Goal: Task Accomplishment & Management: Complete application form

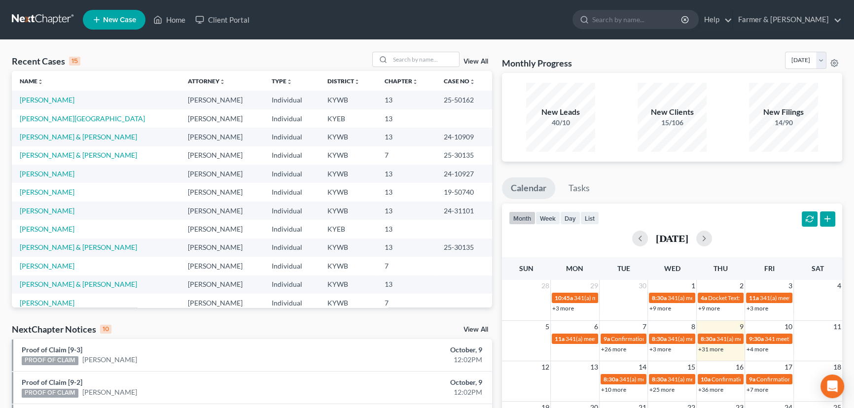
click at [523, 19] on ul "New Case Home Client Portal - No Result - See all results Or Press Enter... Hel…" at bounding box center [462, 20] width 759 height 26
click at [417, 59] on input "search" at bounding box center [424, 59] width 69 height 14
type input "[PERSON_NAME]"
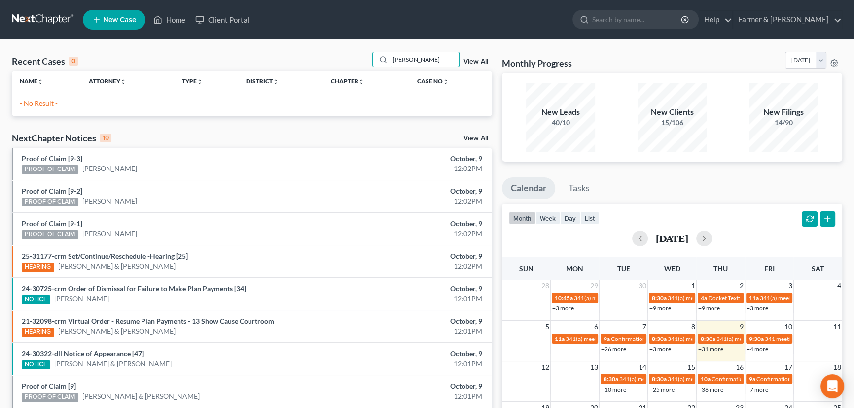
drag, startPoint x: 446, startPoint y: 62, endPoint x: 354, endPoint y: 69, distance: 92.5
click at [354, 69] on div "Recent Cases 0 [PERSON_NAME] View All" at bounding box center [252, 61] width 480 height 19
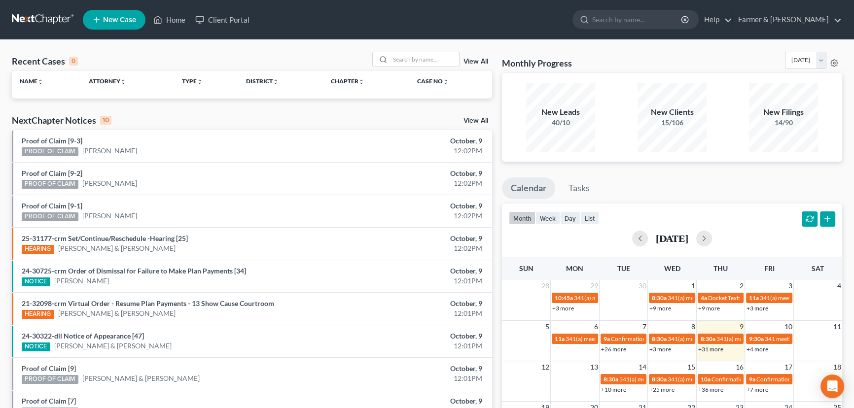
click at [126, 24] on span "New Case" at bounding box center [119, 19] width 33 height 7
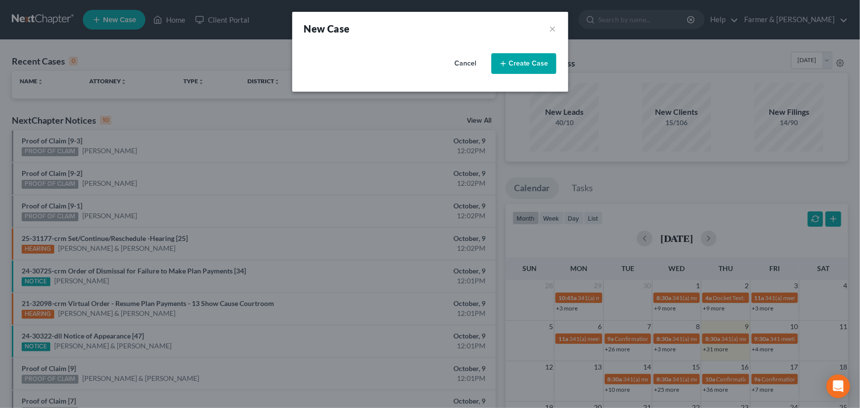
select select "33"
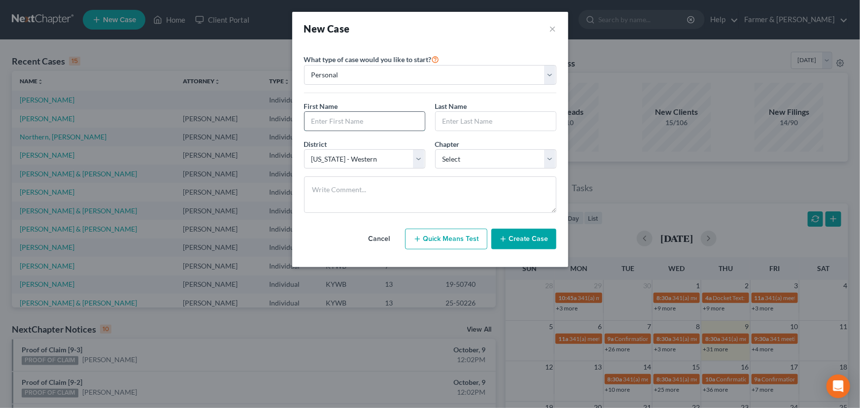
click at [345, 115] on input "text" at bounding box center [365, 121] width 120 height 19
type input "[PERSON_NAME]"
click at [463, 161] on select "Select 7 11 12 13" at bounding box center [495, 159] width 121 height 20
select select "0"
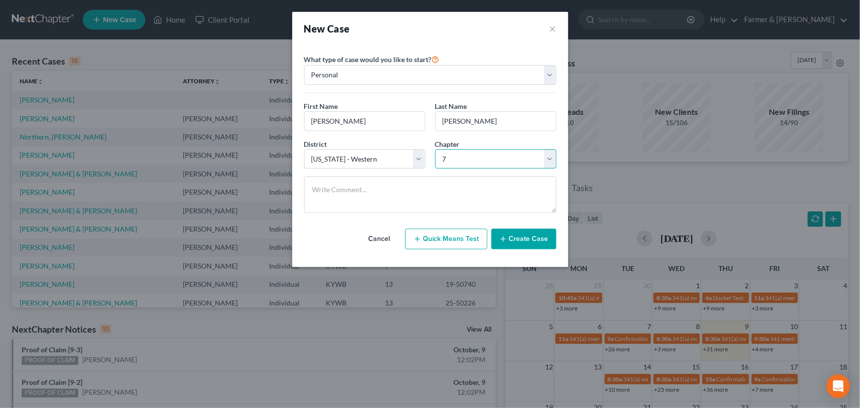
click at [435, 149] on select "Select 7 11 12 13" at bounding box center [495, 159] width 121 height 20
click at [515, 246] on button "Create Case" at bounding box center [523, 239] width 65 height 21
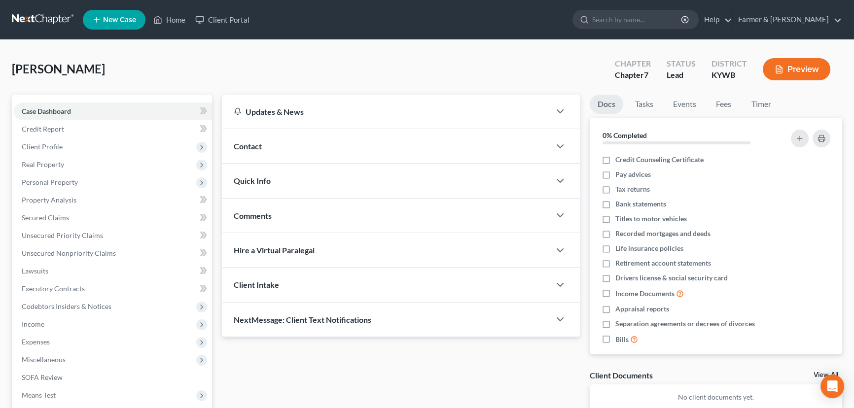
drag, startPoint x: 270, startPoint y: 145, endPoint x: 252, endPoint y: 146, distance: 17.8
click at [270, 145] on div "Contact" at bounding box center [386, 146] width 328 height 34
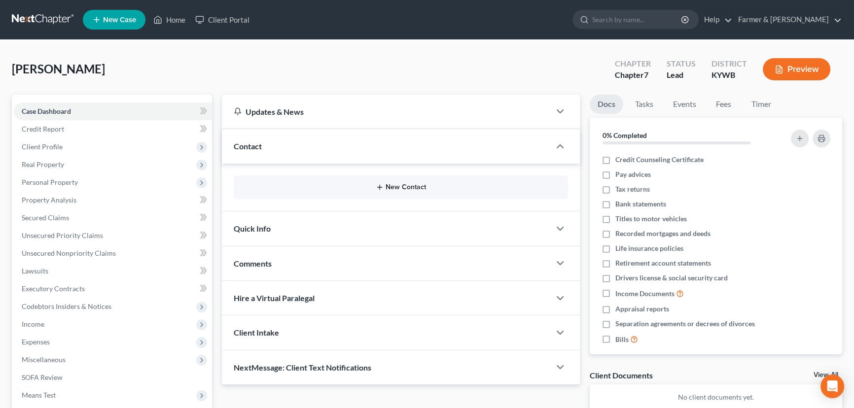
drag, startPoint x: 368, startPoint y: 178, endPoint x: 386, endPoint y: 182, distance: 18.3
click at [369, 178] on div "New Contact" at bounding box center [401, 187] width 334 height 24
click at [389, 183] on button "New Contact" at bounding box center [400, 187] width 318 height 8
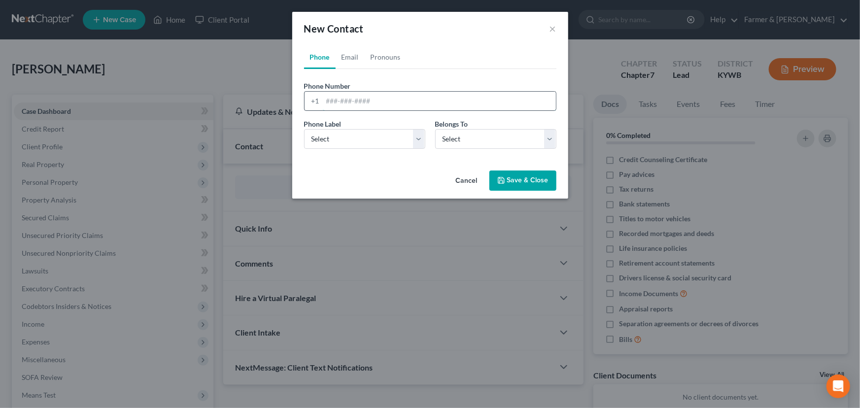
click at [335, 103] on input "tel" at bounding box center [439, 101] width 233 height 19
paste input "2708399101"
type input "2708399101"
drag, startPoint x: 336, startPoint y: 136, endPoint x: 336, endPoint y: 147, distance: 11.8
click at [336, 136] on select "Select Mobile Home Work Other" at bounding box center [364, 139] width 121 height 20
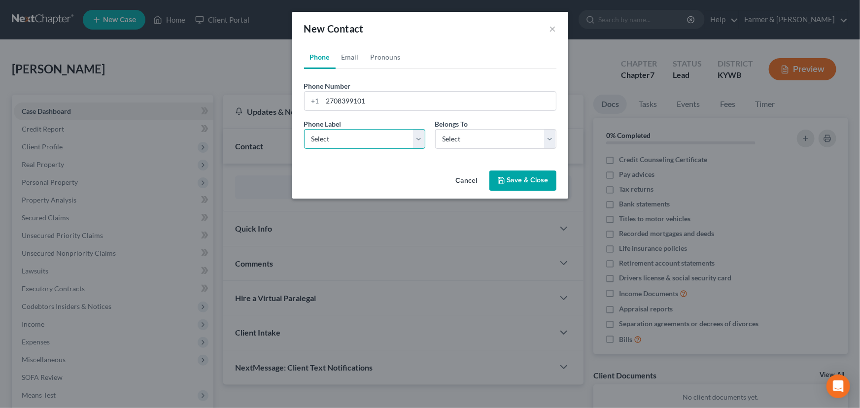
select select "0"
click at [304, 129] on select "Select Mobile Home Work Other" at bounding box center [364, 139] width 121 height 20
click at [452, 143] on select "Select Client Other" at bounding box center [495, 139] width 121 height 20
select select "0"
click at [435, 129] on select "Select Client Other" at bounding box center [495, 139] width 121 height 20
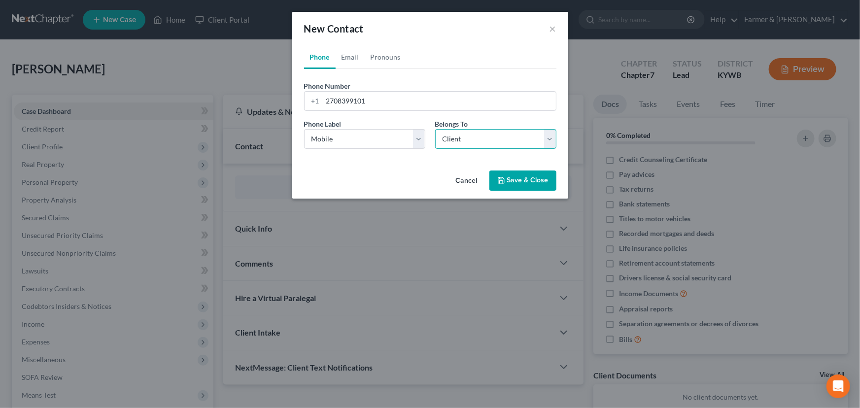
select select "0"
click at [350, 59] on link "Email" at bounding box center [350, 57] width 29 height 24
click at [424, 106] on input "email" at bounding box center [439, 101] width 233 height 19
paste input "[EMAIL_ADDRESS][DOMAIN_NAME]"
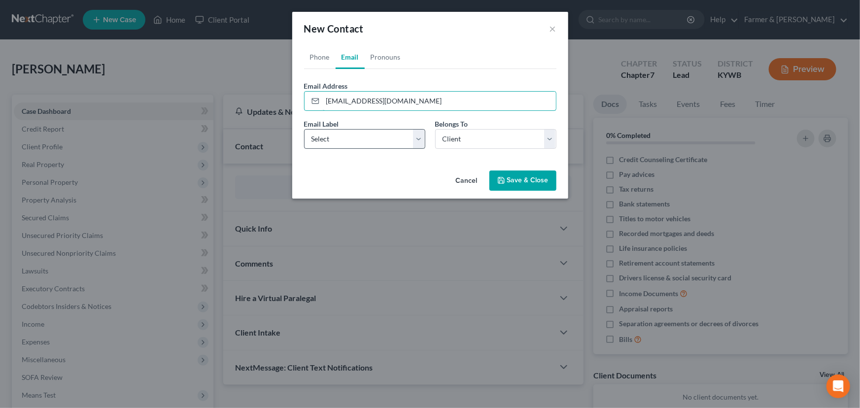
type input "[EMAIL_ADDRESS][DOMAIN_NAME]"
click at [366, 147] on select "Select Home Work Other" at bounding box center [364, 139] width 121 height 20
select select "0"
click at [304, 129] on select "Select Home Work Other" at bounding box center [364, 139] width 121 height 20
click at [503, 181] on polyline "button" at bounding box center [500, 182] width 3 height 2
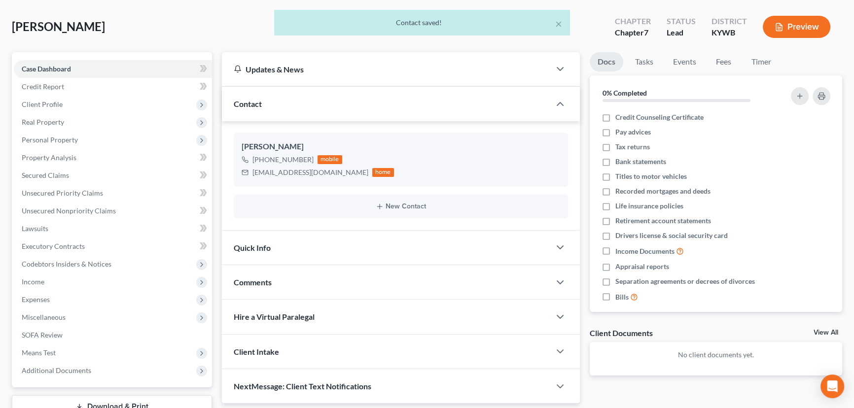
scroll to position [114, 0]
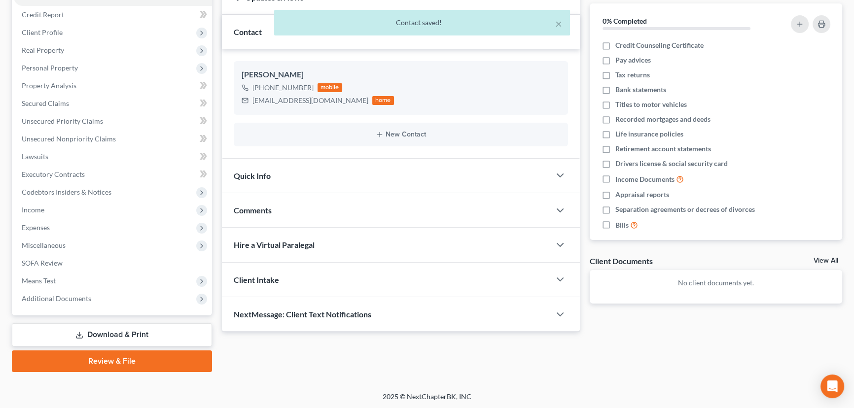
click at [280, 205] on div "Comments" at bounding box center [386, 210] width 328 height 34
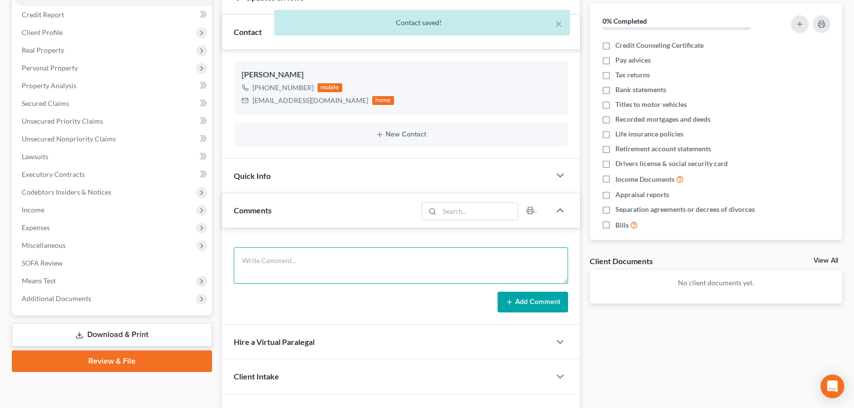
click at [283, 263] on textarea at bounding box center [401, 265] width 334 height 36
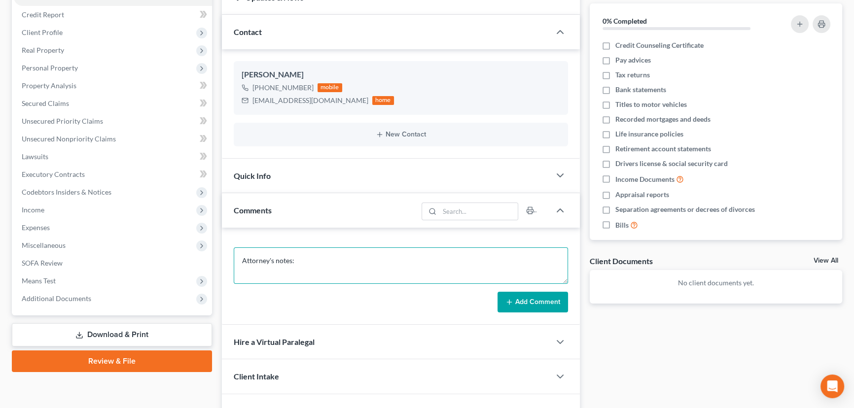
click at [305, 262] on textarea "Attorney's notes:" at bounding box center [401, 265] width 334 height 36
paste textarea "*Total debt:* $25,500 *Credit cards:* $2800 *Personal loans:* $5500 *Medical bi…"
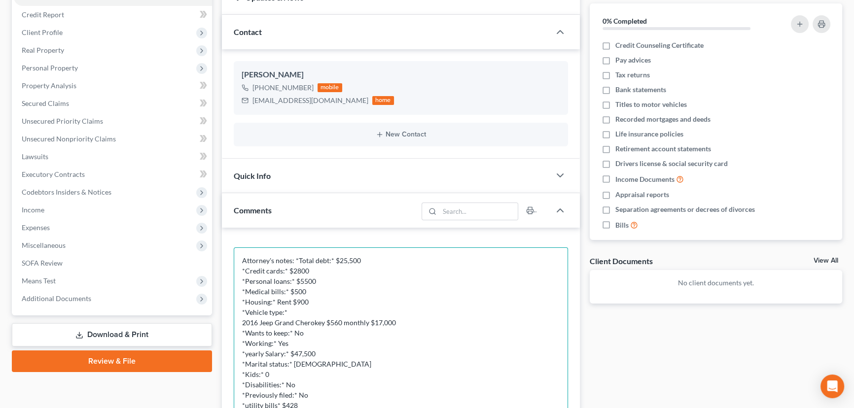
drag, startPoint x: 562, startPoint y: 279, endPoint x: 374, endPoint y: 368, distance: 207.9
click at [566, 408] on html "Home New Case Client Portal Farmer & Wright [EMAIL_ADDRESS][DOMAIN_NAME] My Acc…" at bounding box center [427, 249] width 854 height 726
click at [294, 257] on textarea "Attorney's notes: *Total debt:* $25,500 *Credit cards:* $2800 *Personal loans:*…" at bounding box center [401, 337] width 334 height 181
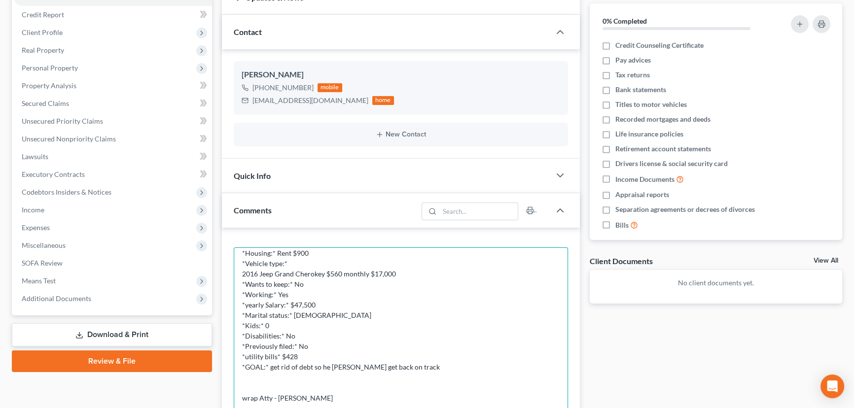
scroll to position [62, 0]
click at [241, 267] on textarea "Attorney's notes: *Total debt:* $25,500 *Credit cards:* $2800 *Personal loans:*…" at bounding box center [401, 337] width 334 height 181
click at [353, 272] on textarea "Attorney's notes: *Total debt:* $25,500 *Credit cards:* $2800 *Personal loans:*…" at bounding box center [401, 337] width 334 height 181
click at [365, 271] on textarea "Attorney's notes: *Total debt:* $25,500 *Credit cards:* $2800 *Personal loans:*…" at bounding box center [401, 337] width 334 height 181
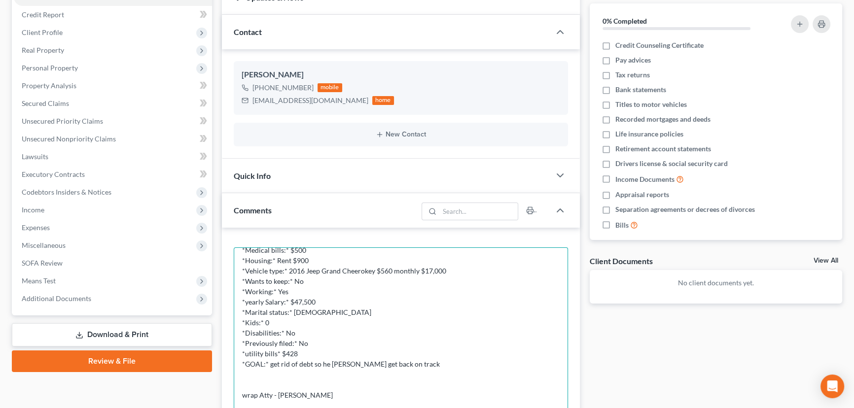
click at [354, 271] on textarea "Attorney's notes: *Total debt:* $25,500 *Credit cards:* $2800 *Personal loans:*…" at bounding box center [401, 337] width 334 height 181
click at [335, 362] on textarea "Attorney's notes: *Total debt:* $25,500 *Credit cards:* $2800 *Personal loans:*…" at bounding box center [401, 337] width 334 height 181
type textarea "Attorney's notes: *Total debt:* $25,500 *Credit cards:* $2800 *Personal loans:*…"
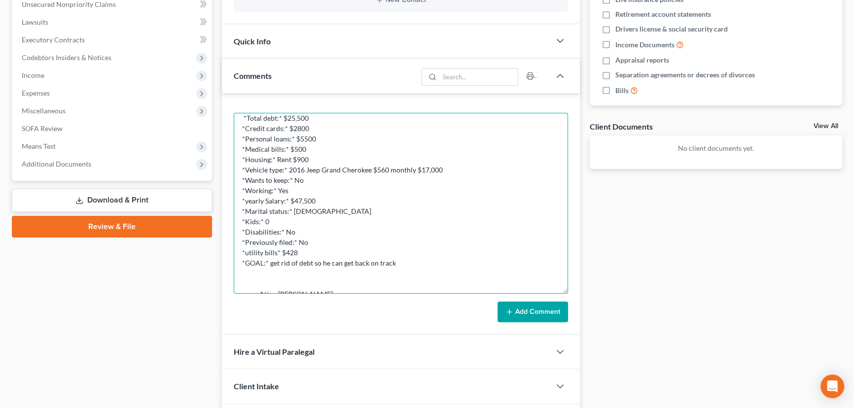
scroll to position [0, 0]
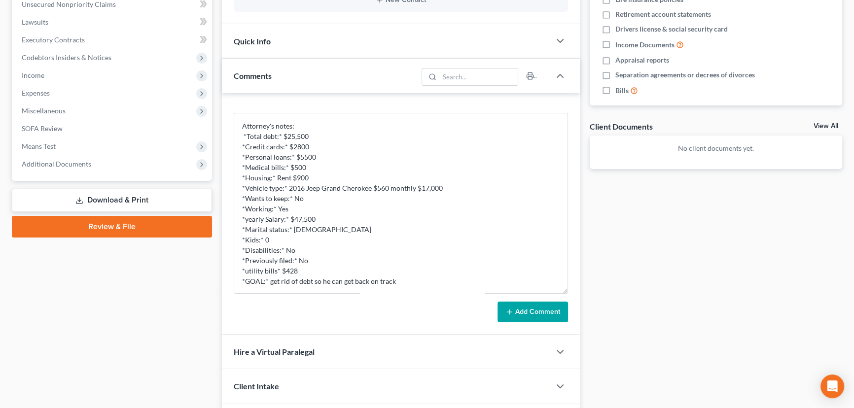
click at [511, 308] on icon at bounding box center [509, 312] width 8 height 8
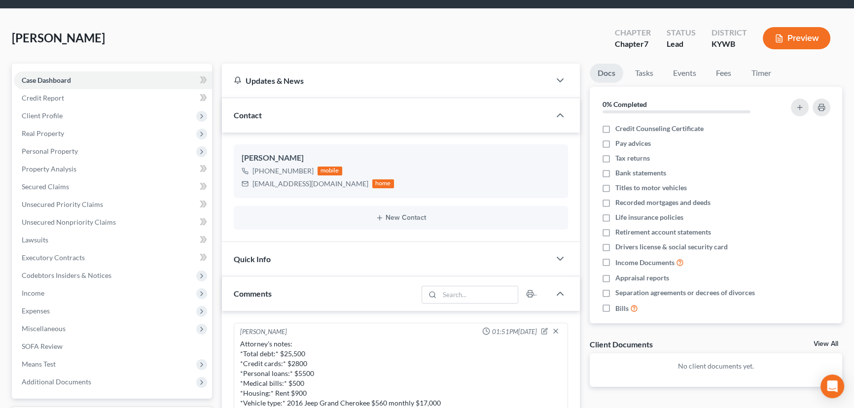
scroll to position [25, 0]
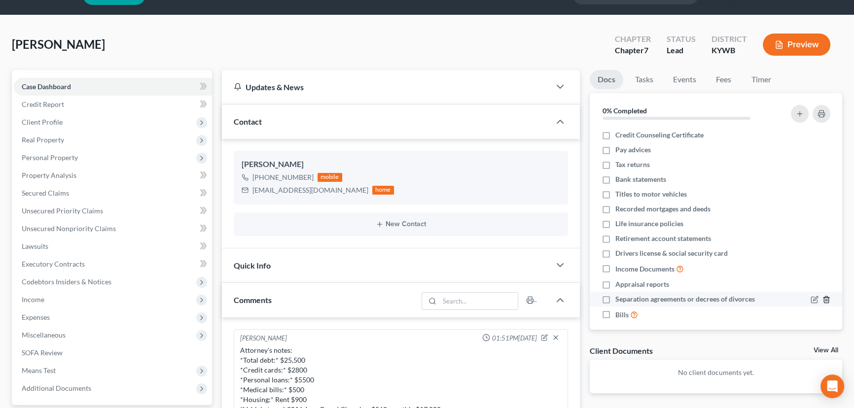
click at [827, 300] on line "button" at bounding box center [827, 301] width 0 height 2
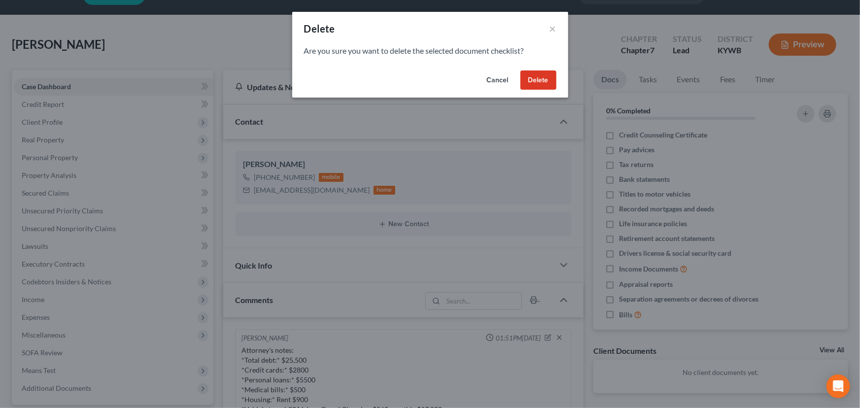
click at [540, 80] on button "Delete" at bounding box center [538, 80] width 36 height 20
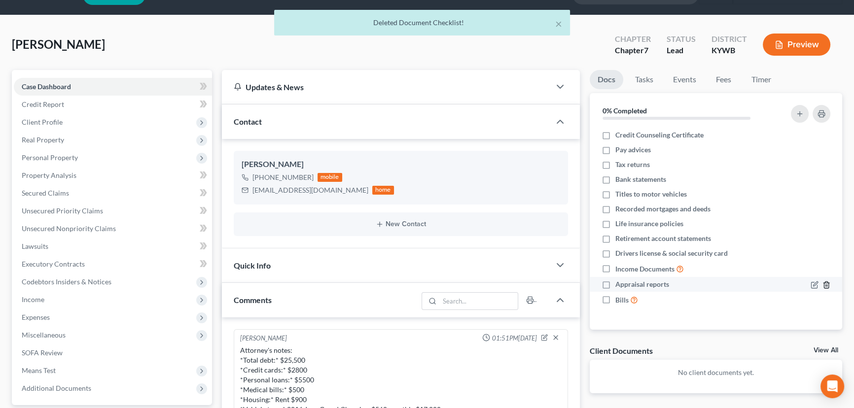
click at [823, 284] on icon "button" at bounding box center [826, 285] width 8 height 8
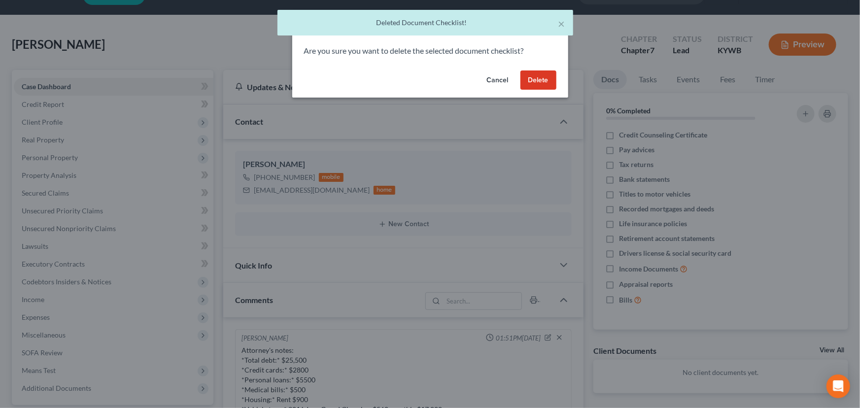
click at [527, 82] on button "Delete" at bounding box center [538, 80] width 36 height 20
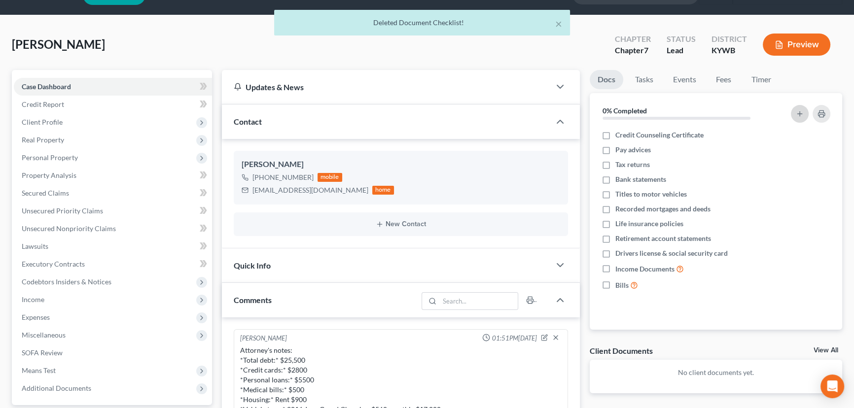
click at [798, 116] on icon "button" at bounding box center [799, 114] width 8 height 8
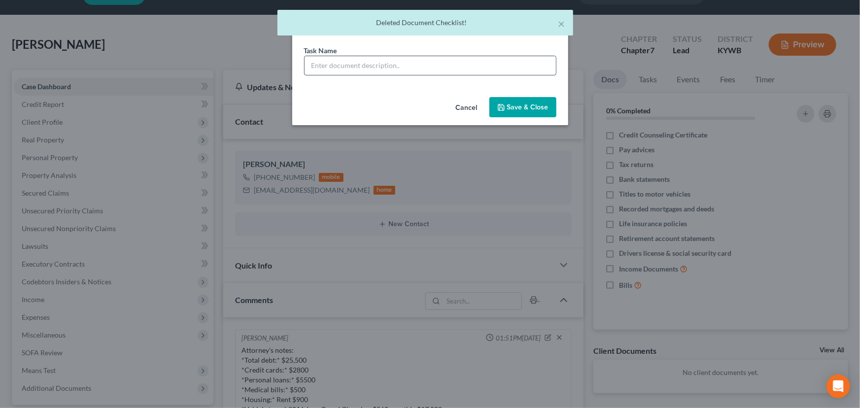
click at [399, 60] on input "text" at bounding box center [430, 65] width 251 height 19
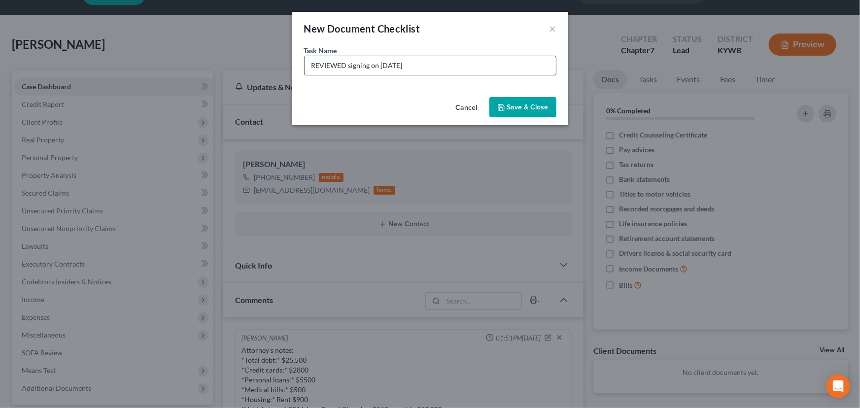
drag, startPoint x: 428, startPoint y: 69, endPoint x: 379, endPoint y: 70, distance: 48.3
click at [379, 70] on input "REVIEWED signing on [DATE]" at bounding box center [430, 65] width 251 height 19
click at [399, 68] on input "REVIEWED signing on" at bounding box center [430, 65] width 251 height 19
type input "REVIEWED signing on [DATE]"
click at [529, 102] on button "Save & Close" at bounding box center [522, 107] width 67 height 21
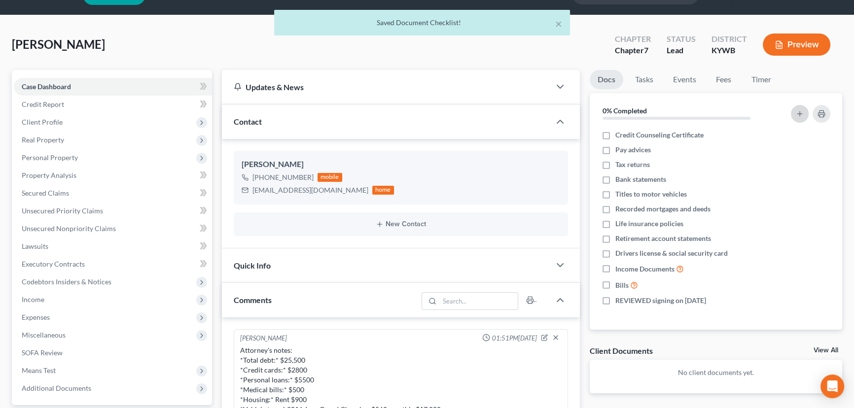
click at [800, 114] on line "button" at bounding box center [799, 114] width 4 height 0
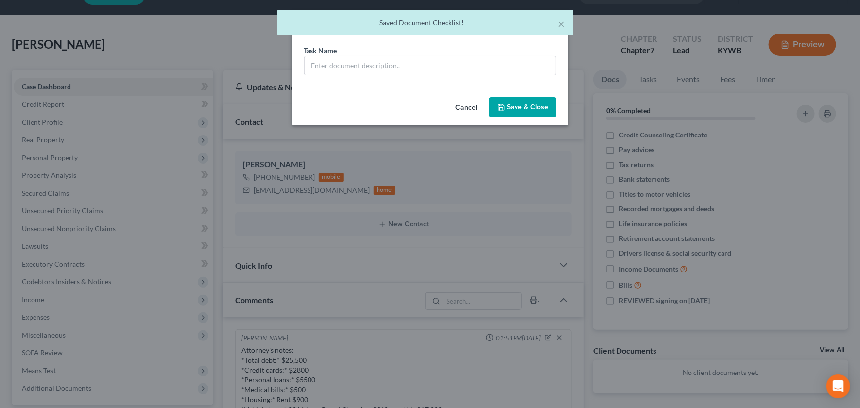
click at [389, 77] on div "Task Name *" at bounding box center [430, 69] width 276 height 48
click at [384, 63] on input "text" at bounding box center [430, 65] width 251 height 19
type input "Signature Pages Sent"
click at [513, 99] on button "Save & Close" at bounding box center [522, 107] width 67 height 21
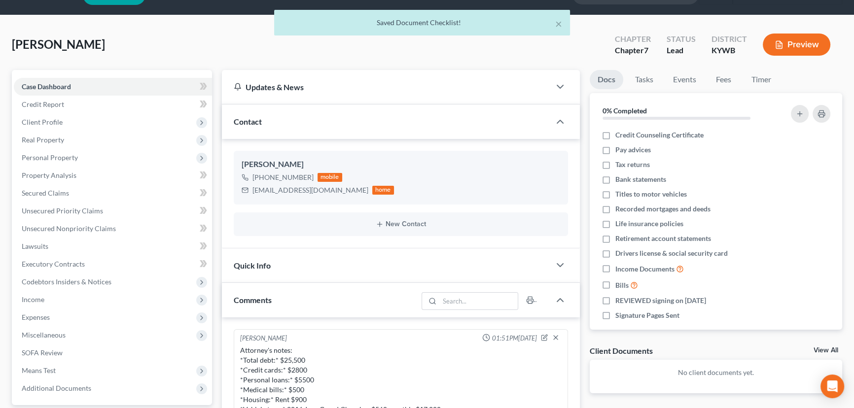
click at [212, 45] on div "[PERSON_NAME] Upgraded Chapter Chapter 7 Status Lead District [GEOGRAPHIC_DATA]…" at bounding box center [427, 48] width 830 height 43
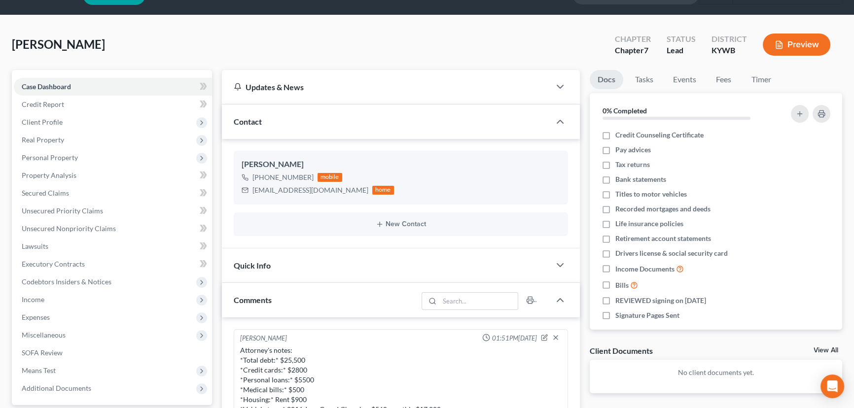
click at [212, 45] on div "[PERSON_NAME] Upgraded Chapter Chapter 7 Status Lead District [GEOGRAPHIC_DATA]…" at bounding box center [427, 48] width 830 height 43
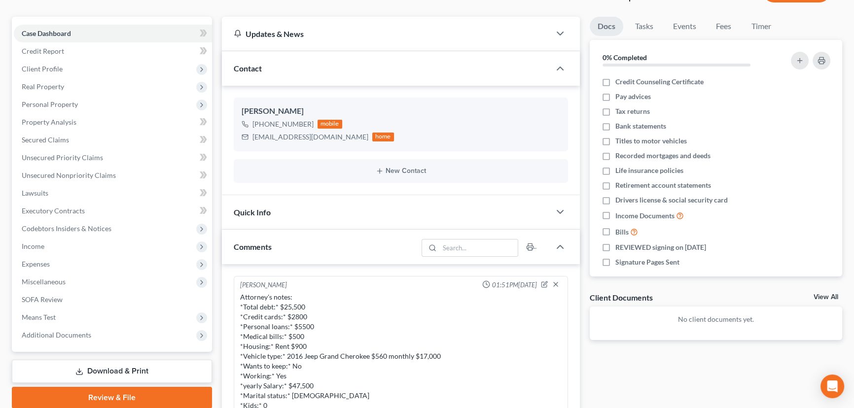
scroll to position [159, 0]
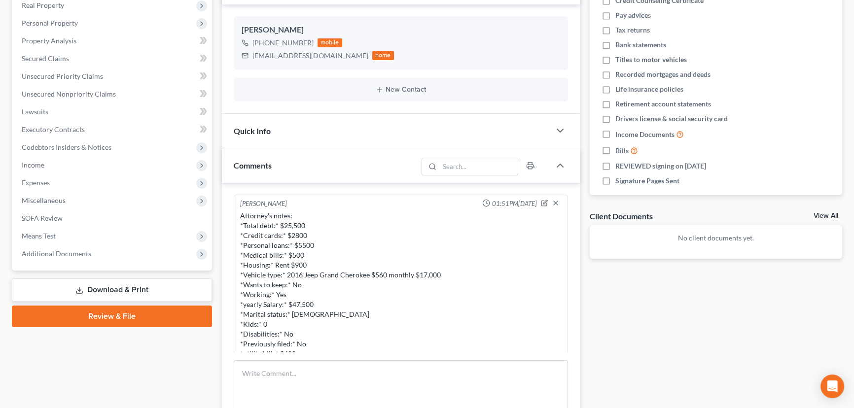
click at [631, 301] on div "Docs Tasks Events Fees Timer 0% Completed Nothing here yet! Credit Counseling C…" at bounding box center [716, 310] width 263 height 751
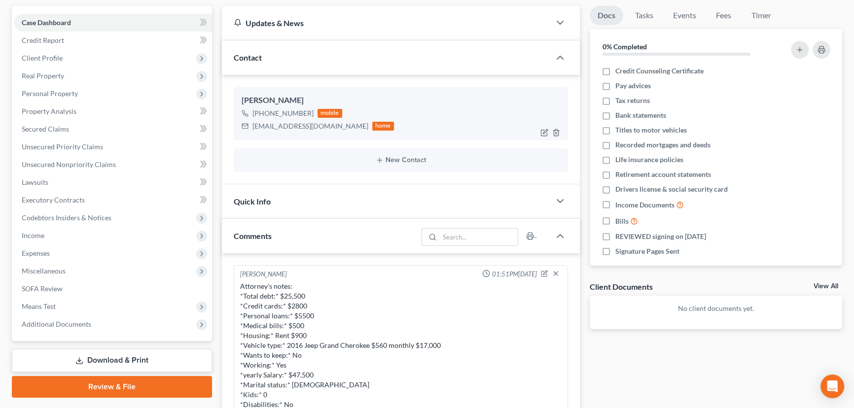
scroll to position [25, 0]
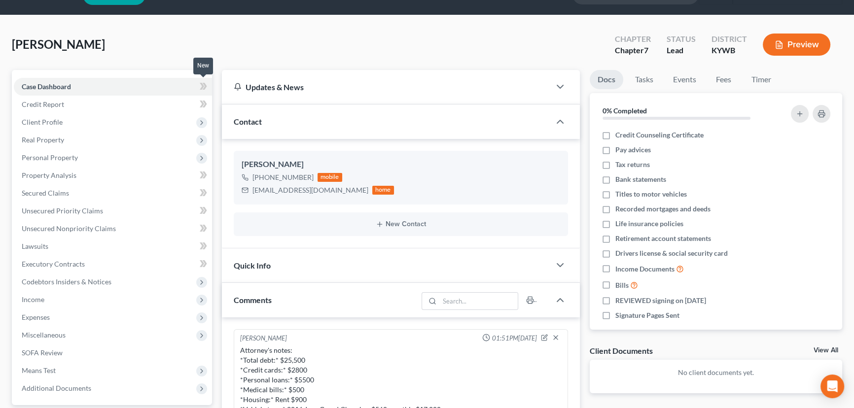
click at [208, 88] on span at bounding box center [203, 87] width 17 height 15
click at [225, 49] on div "[PERSON_NAME] Upgraded Chapter Chapter 7 Status Lead District [GEOGRAPHIC_DATA]…" at bounding box center [427, 48] width 830 height 43
